Goal: Task Accomplishment & Management: Complete application form

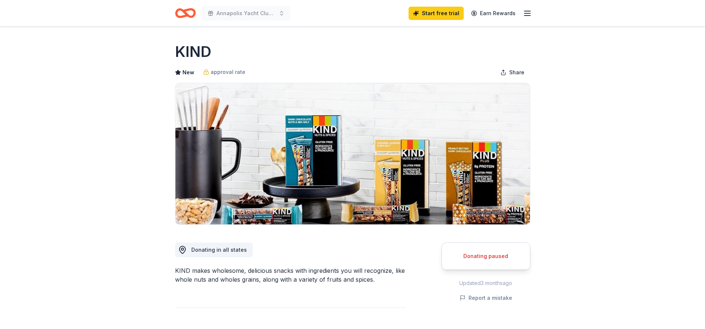
click at [191, 11] on icon "Home" at bounding box center [185, 12] width 21 height 17
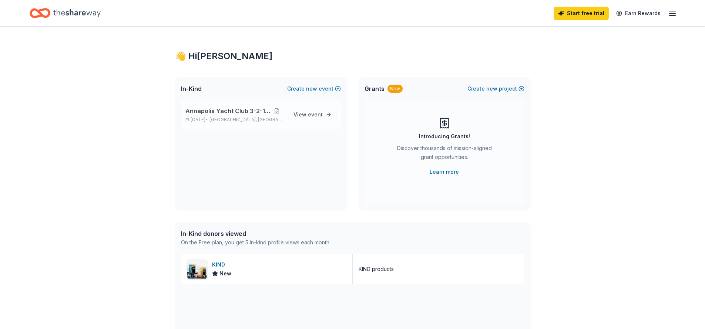
click at [235, 117] on div "Annapolis Yacht Club 3-2-1 Invitational Sep 19, 2025 • Annapolis, MD" at bounding box center [233, 115] width 97 height 16
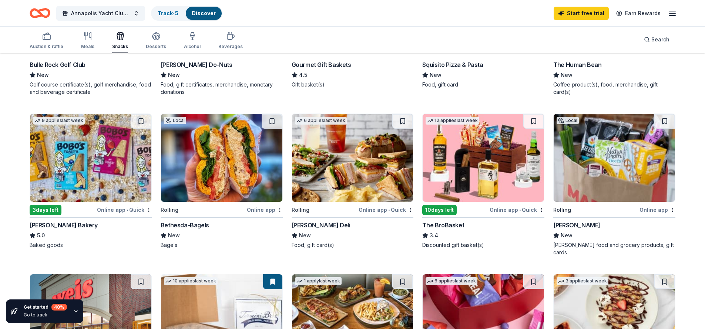
scroll to position [196, 0]
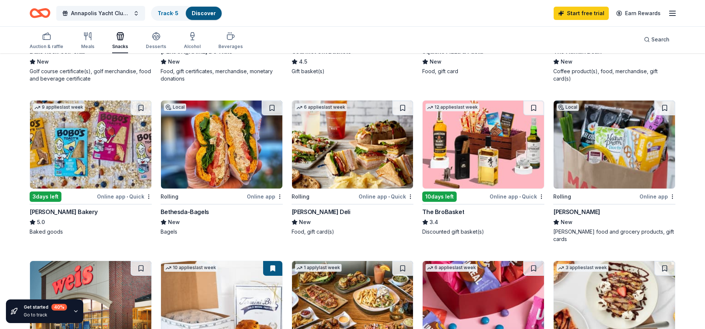
click at [38, 212] on div "[PERSON_NAME] Bakery" at bounding box center [64, 211] width 68 height 9
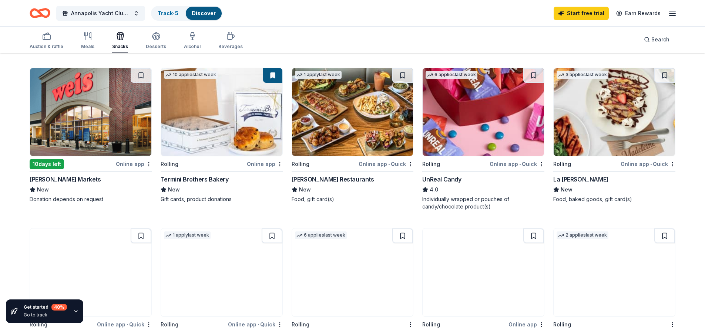
scroll to position [375, 0]
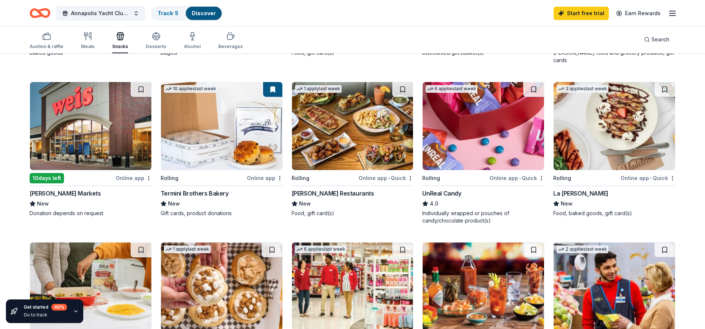
click at [432, 189] on div "UnReal Candy" at bounding box center [441, 193] width 39 height 9
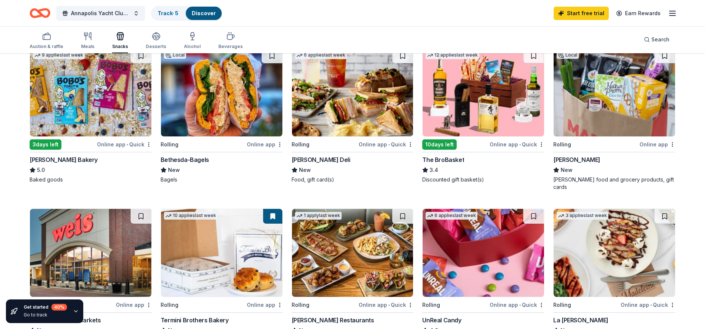
scroll to position [0, 0]
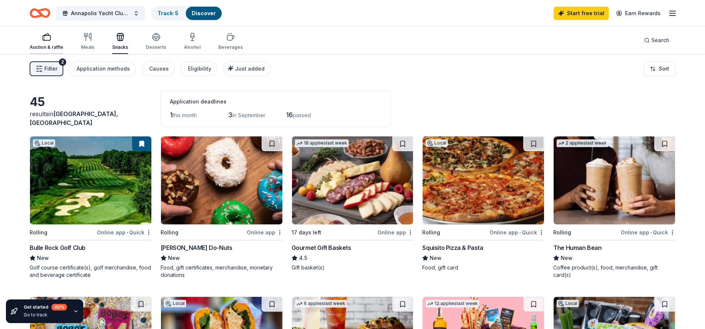
click at [43, 43] on div "Auction & raffle" at bounding box center [47, 42] width 34 height 18
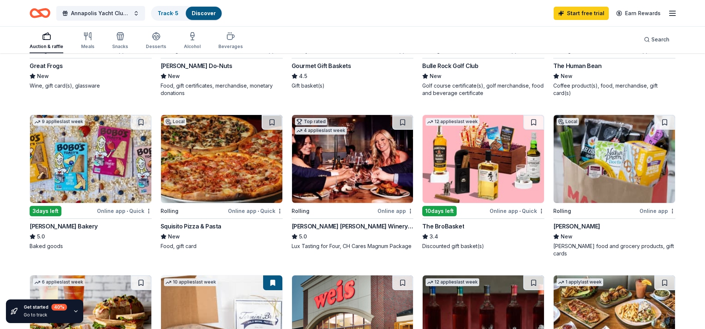
scroll to position [198, 0]
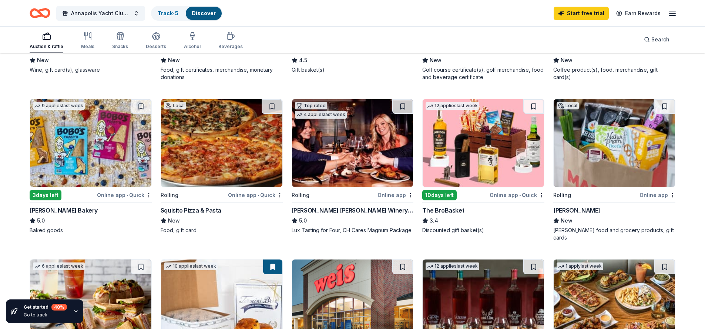
click at [482, 168] on img at bounding box center [482, 143] width 121 height 88
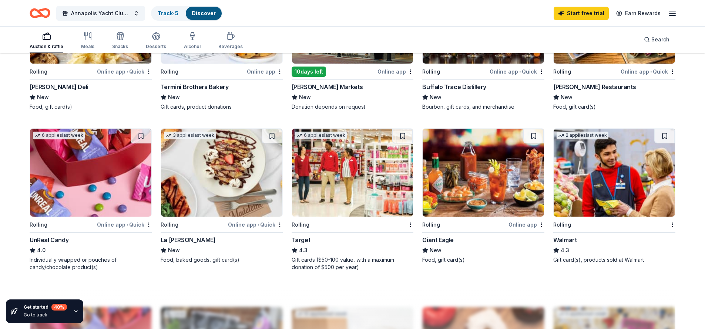
scroll to position [519, 0]
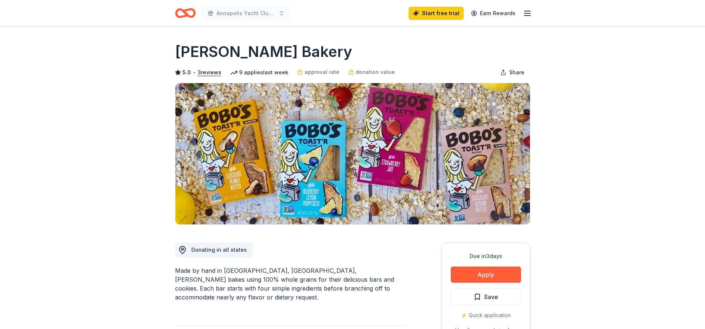
scroll to position [56, 0]
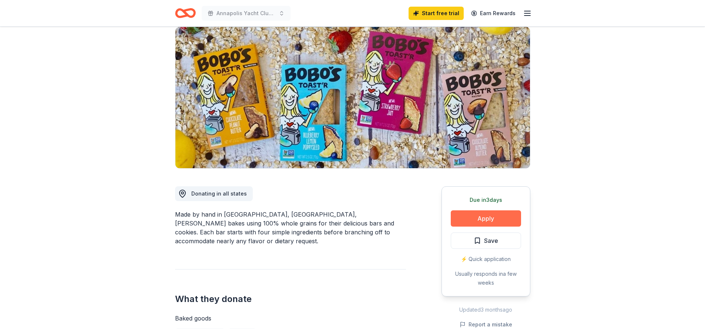
click at [491, 213] on button "Apply" at bounding box center [485, 218] width 70 height 16
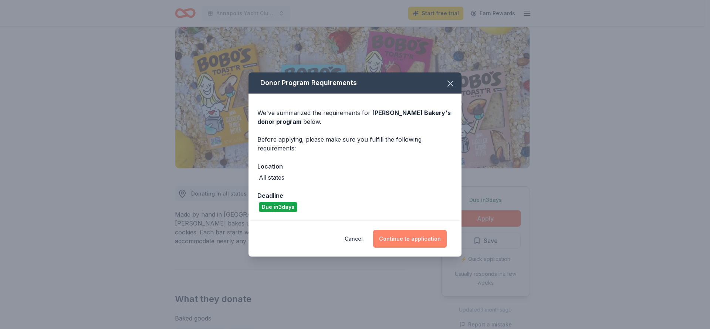
click at [406, 239] on button "Continue to application" at bounding box center [410, 239] width 74 height 18
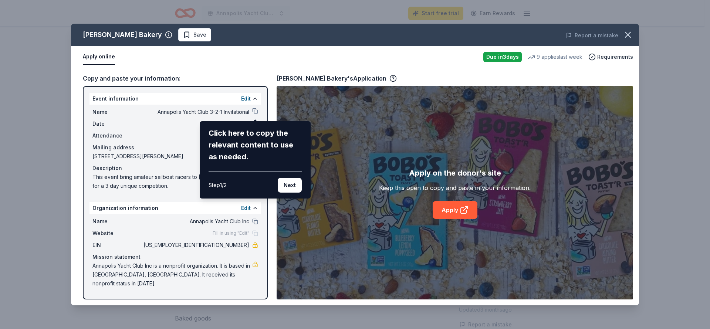
click at [244, 136] on div "Click here to copy the relevant content to use as needed." at bounding box center [255, 145] width 93 height 36
click at [170, 143] on div "[PERSON_NAME] Bakery Save Report a mistake Apply online Due [DATE] 9 applies la…" at bounding box center [355, 165] width 568 height 282
click at [256, 112] on div "[PERSON_NAME] Bakery Save Report a mistake Apply online Due [DATE] 9 applies la…" at bounding box center [355, 165] width 568 height 282
click at [474, 77] on div "[PERSON_NAME] Bakery Save Report a mistake Apply online Due [DATE] 9 applies la…" at bounding box center [355, 165] width 568 height 282
click at [458, 214] on div "[PERSON_NAME] Bakery Save Report a mistake Apply online Due [DATE] 9 applies la…" at bounding box center [355, 165] width 568 height 282
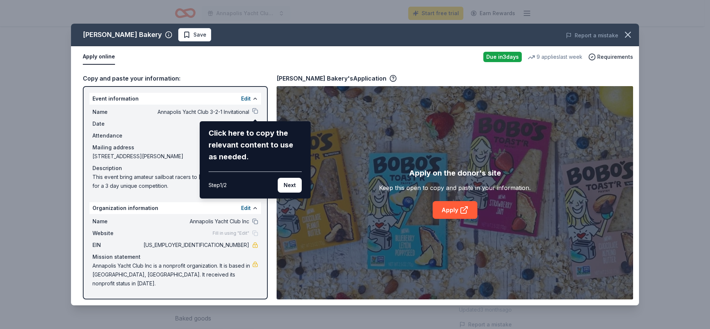
click at [463, 207] on div "[PERSON_NAME] Bakery Save Report a mistake Apply online Due [DATE] 9 applies la…" at bounding box center [355, 165] width 568 height 282
click at [228, 74] on div "[PERSON_NAME] Bakery Save Report a mistake Apply online Due [DATE] 9 applies la…" at bounding box center [355, 165] width 568 height 282
click at [627, 33] on icon "button" at bounding box center [628, 35] width 10 height 10
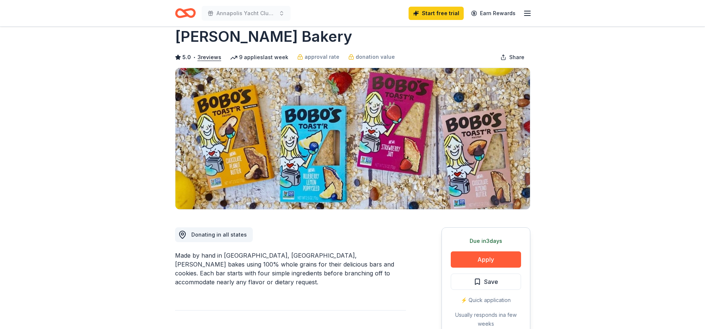
scroll to position [63, 0]
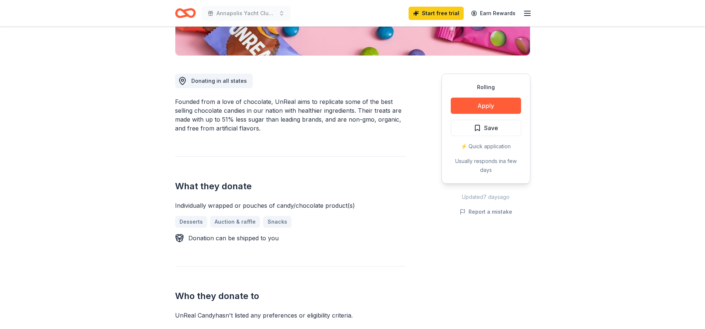
scroll to position [168, 0]
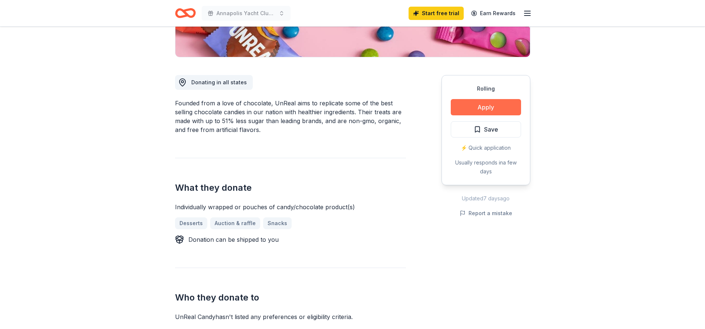
click at [481, 108] on button "Apply" at bounding box center [485, 107] width 70 height 16
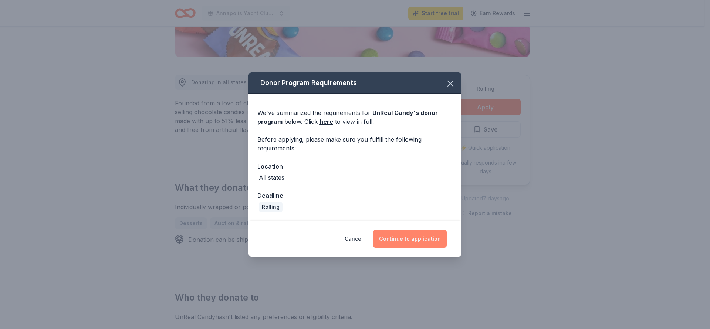
click at [395, 234] on button "Continue to application" at bounding box center [410, 239] width 74 height 18
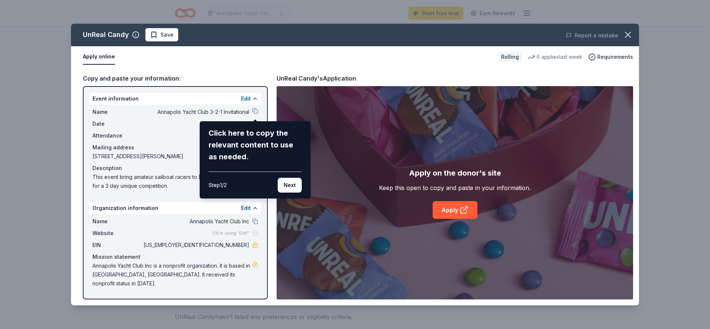
click at [446, 209] on div "UnReal Candy Save Report a mistake Apply online Rolling 6 applies last week Req…" at bounding box center [355, 165] width 568 height 282
drag, startPoint x: 627, startPoint y: 38, endPoint x: 632, endPoint y: 36, distance: 5.6
click at [627, 38] on icon "button" at bounding box center [628, 35] width 10 height 10
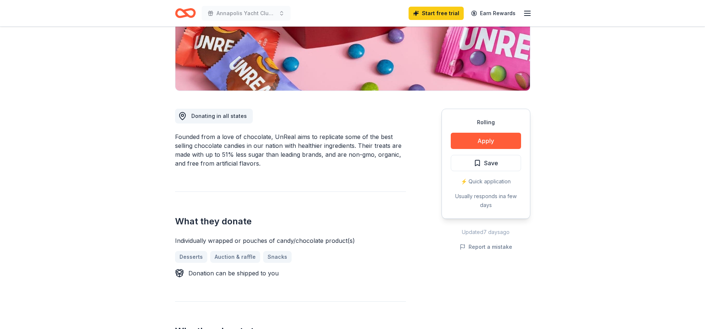
scroll to position [0, 0]
